Goal: Information Seeking & Learning: Learn about a topic

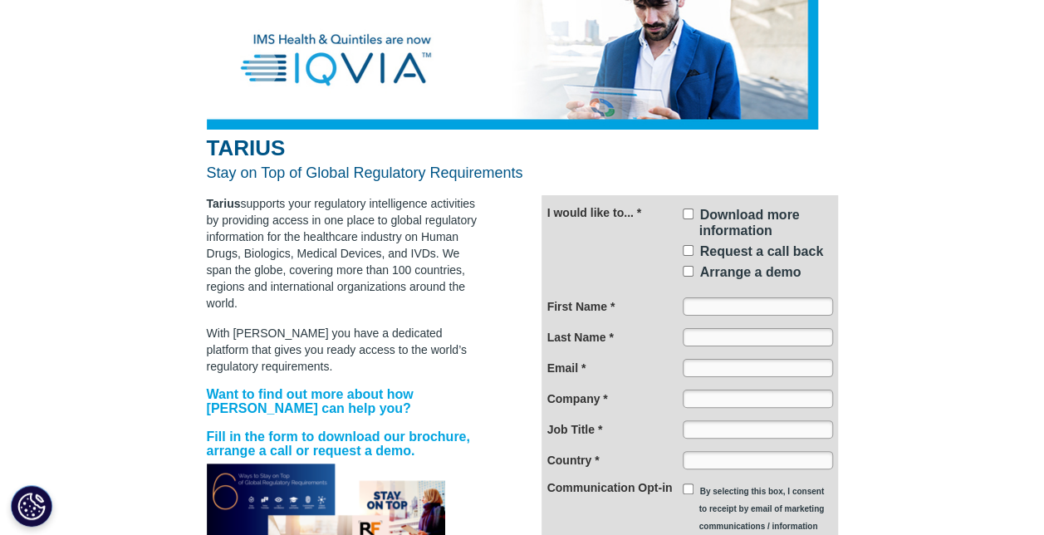
click at [303, 71] on img at bounding box center [522, 65] width 631 height 130
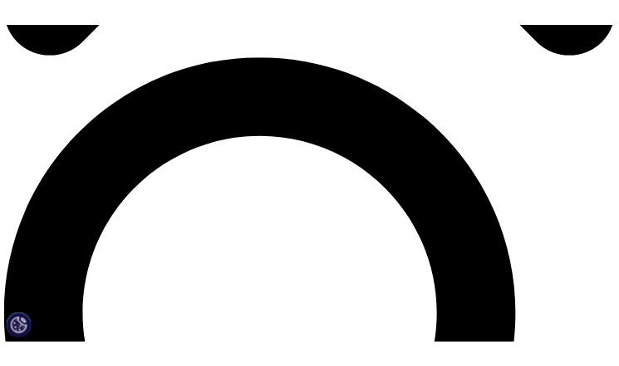
scroll to position [1030, 0]
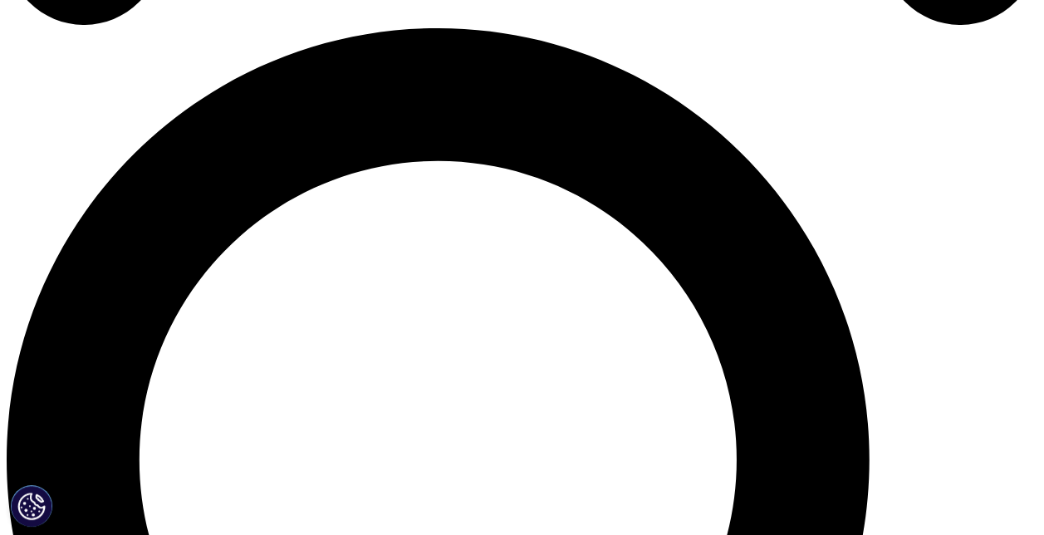
drag, startPoint x: 698, startPoint y: 193, endPoint x: 427, endPoint y: 213, distance: 272.2
copy p "real-time updates from national authorities across the globe"
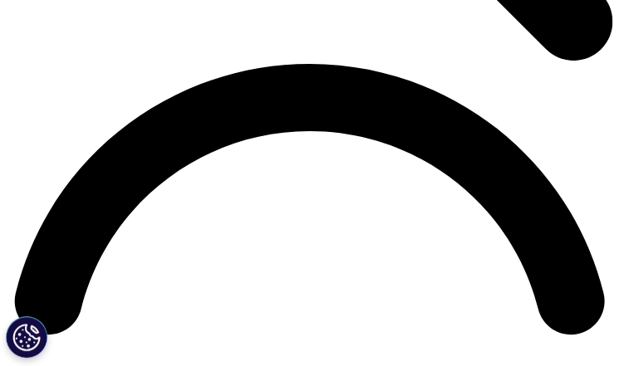
scroll to position [1156, 0]
